Goal: Browse casually

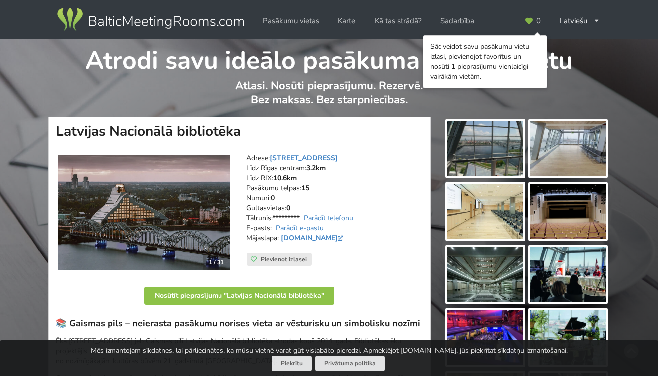
click at [478, 165] on img at bounding box center [486, 148] width 76 height 56
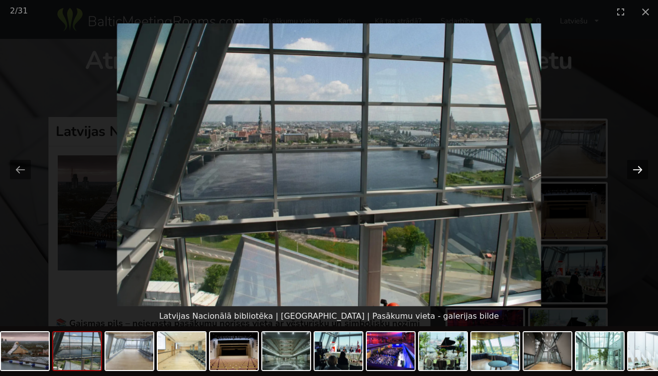
click at [642, 167] on button "Next slide" at bounding box center [637, 169] width 21 height 19
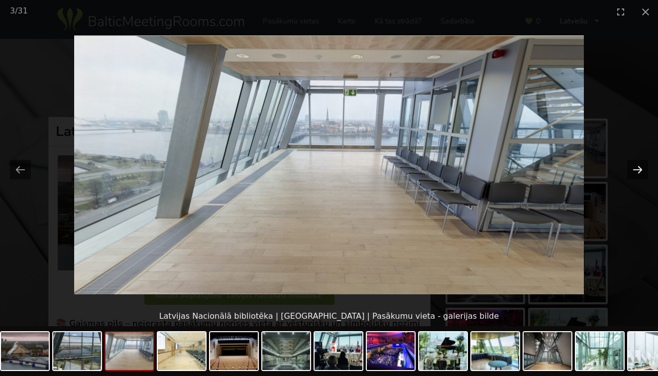
click at [642, 167] on button "Next slide" at bounding box center [637, 169] width 21 height 19
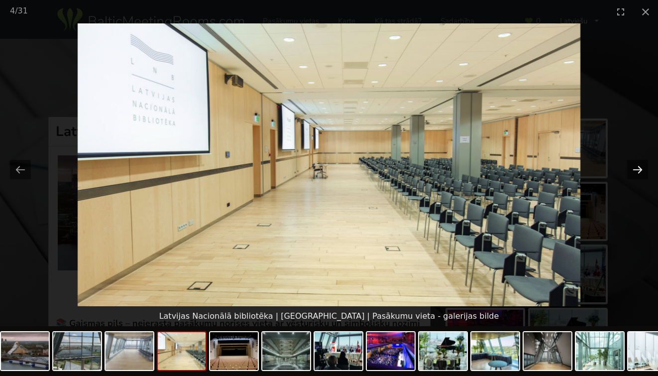
click at [642, 167] on button "Next slide" at bounding box center [637, 169] width 21 height 19
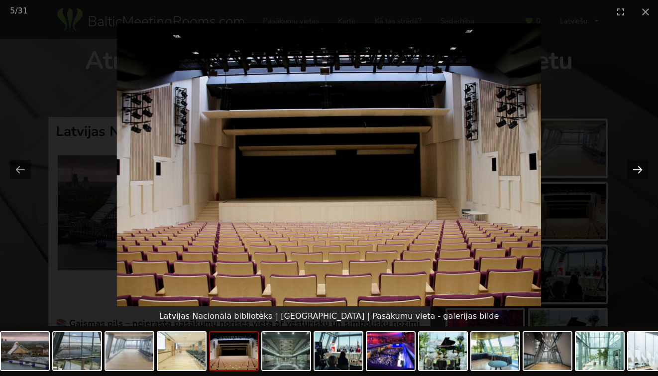
click at [642, 167] on button "Next slide" at bounding box center [637, 169] width 21 height 19
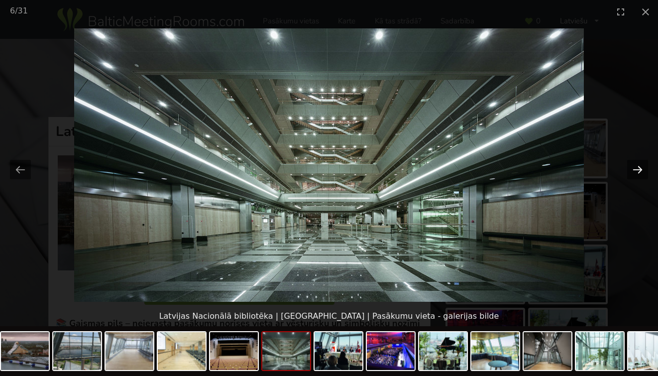
click at [633, 173] on button "Next slide" at bounding box center [637, 169] width 21 height 19
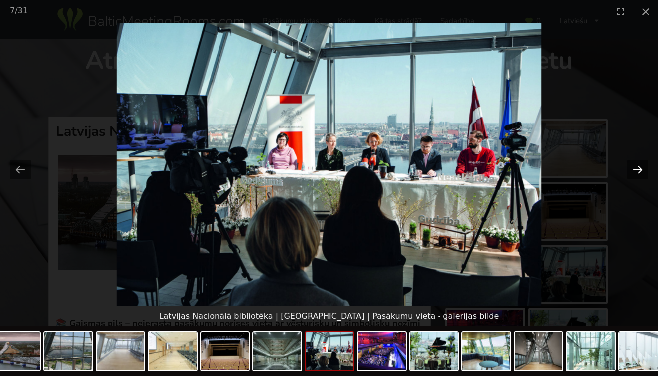
click at [633, 173] on button "Next slide" at bounding box center [637, 169] width 21 height 19
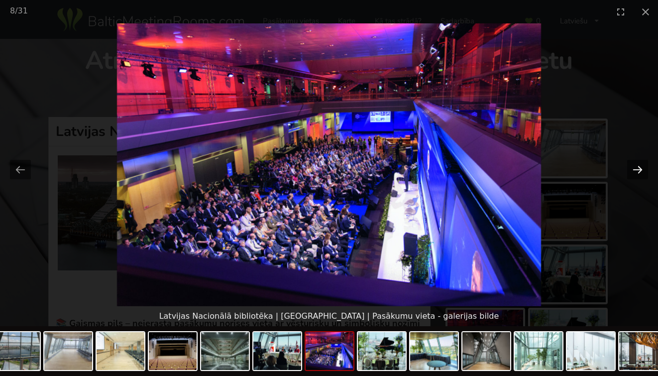
click at [633, 173] on button "Next slide" at bounding box center [637, 169] width 21 height 19
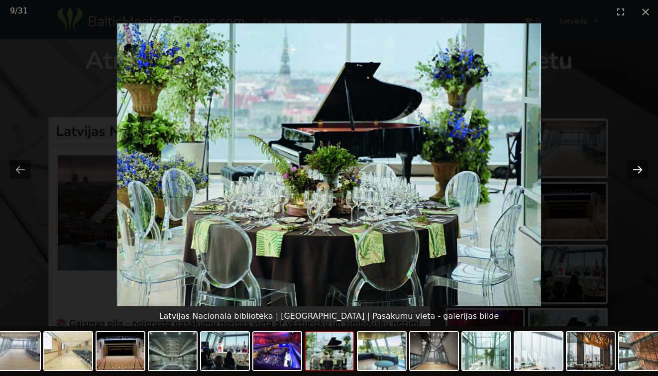
click at [633, 173] on button "Next slide" at bounding box center [637, 169] width 21 height 19
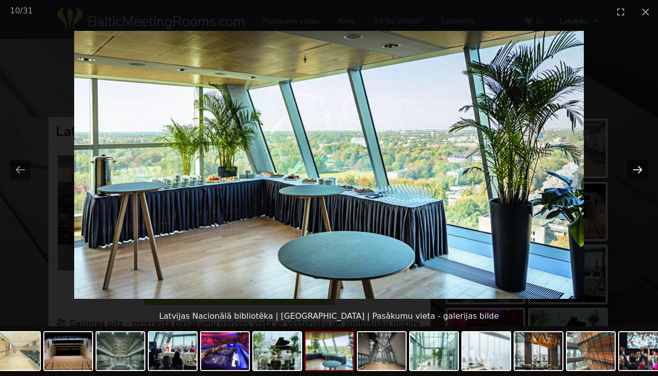
click at [633, 173] on button "Next slide" at bounding box center [637, 169] width 21 height 19
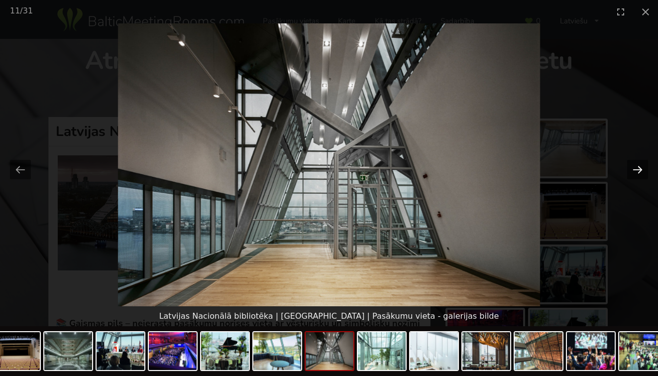
click at [633, 173] on button "Next slide" at bounding box center [637, 169] width 21 height 19
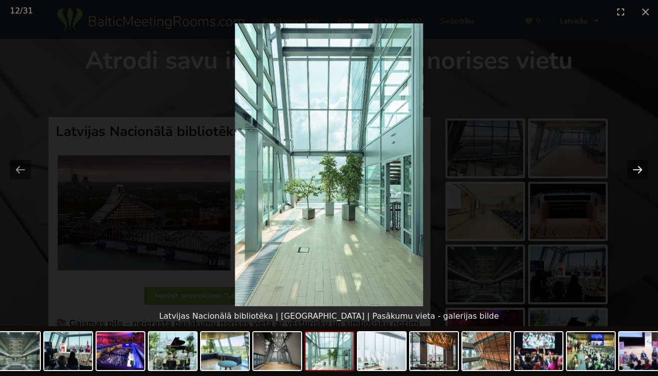
click at [633, 173] on button "Next slide" at bounding box center [637, 169] width 21 height 19
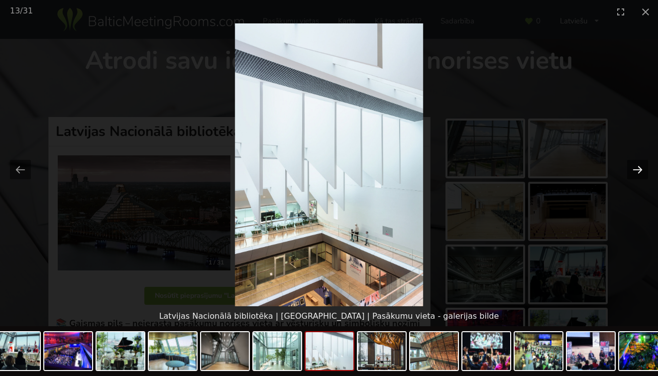
click at [633, 173] on button "Next slide" at bounding box center [637, 169] width 21 height 19
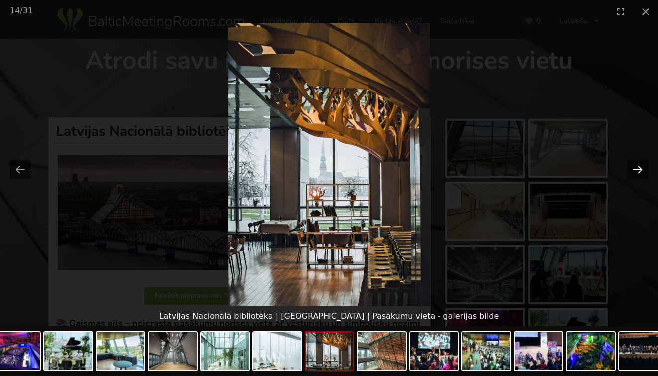
click at [633, 173] on button "Next slide" at bounding box center [637, 169] width 21 height 19
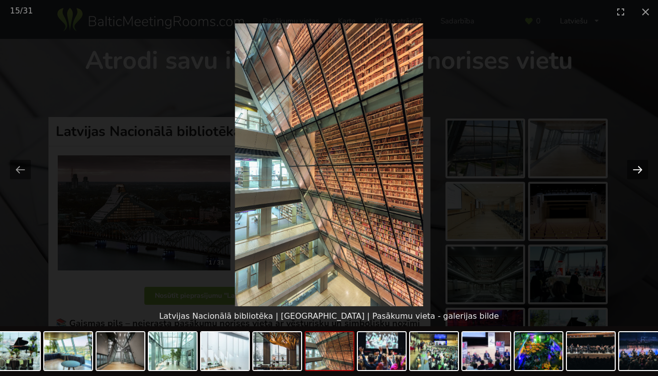
click at [633, 173] on button "Next slide" at bounding box center [637, 169] width 21 height 19
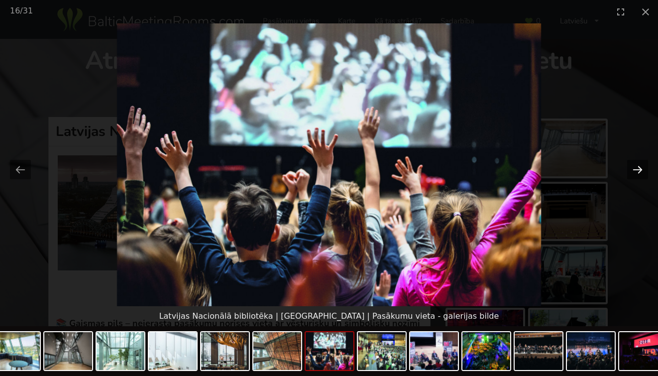
click at [633, 173] on button "Next slide" at bounding box center [637, 169] width 21 height 19
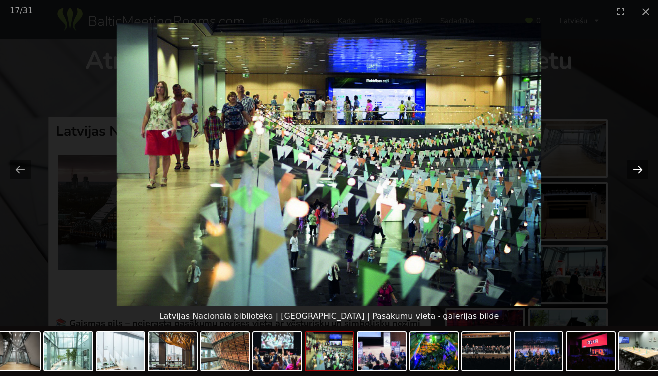
click at [633, 173] on button "Next slide" at bounding box center [637, 169] width 21 height 19
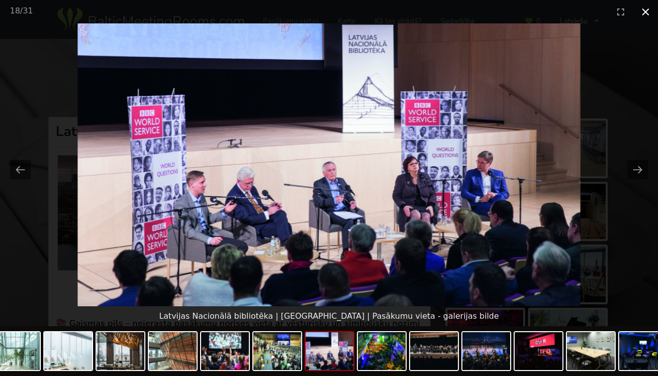
click at [645, 16] on button "Close gallery" at bounding box center [645, 11] width 25 height 23
